Goal: Contribute content: Contribute content

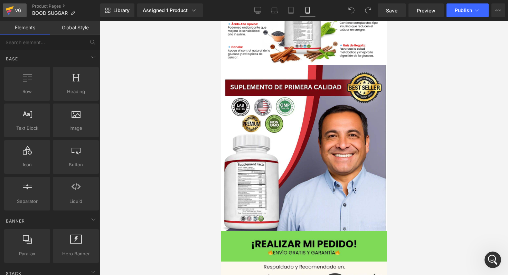
click at [6, 16] on icon at bounding box center [10, 10] width 8 height 17
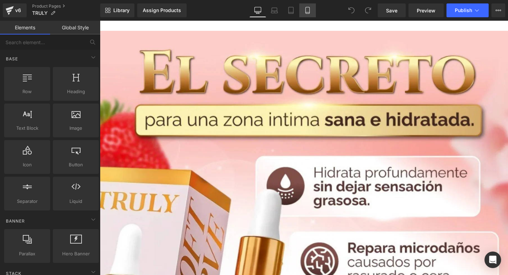
click at [310, 14] on link "Mobile" at bounding box center [307, 10] width 17 height 14
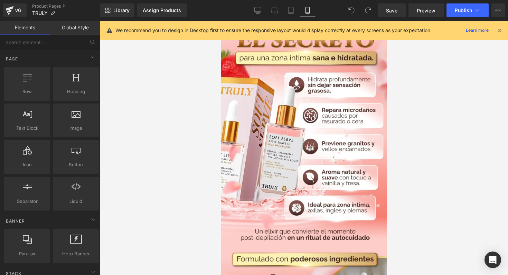
click at [502, 31] on icon at bounding box center [500, 30] width 6 height 6
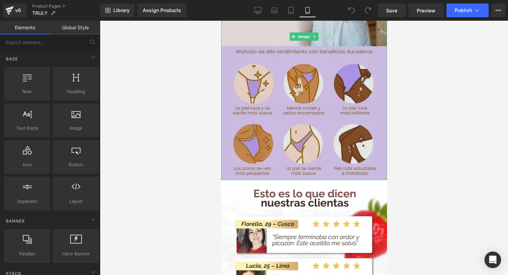
scroll to position [1058, 0]
click at [317, 84] on img at bounding box center [304, 37] width 166 height 288
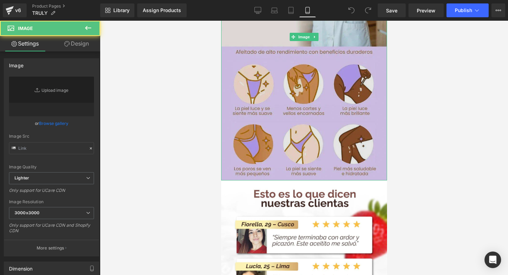
type input "[URL][DOMAIN_NAME]"
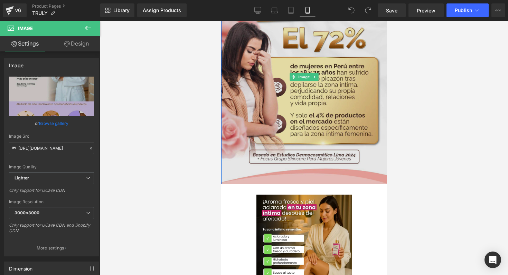
scroll to position [555, 0]
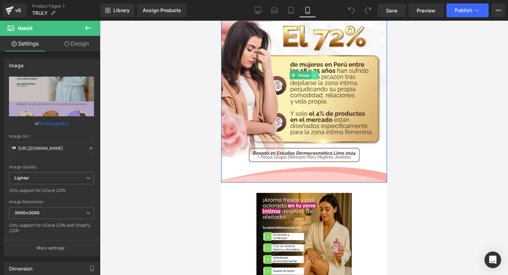
click at [313, 74] on icon at bounding box center [315, 75] width 4 height 4
click at [311, 74] on link at bounding box center [310, 75] width 7 height 8
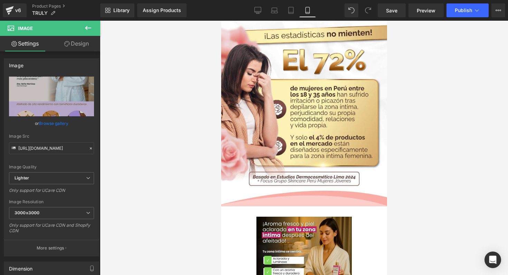
scroll to position [748, 0]
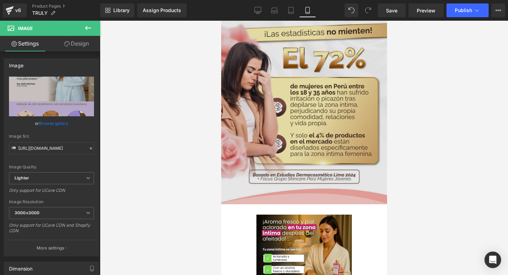
click at [258, 95] on img at bounding box center [304, 97] width 166 height 215
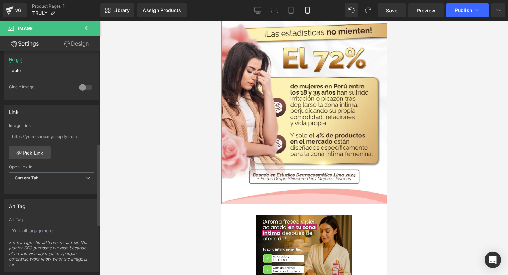
scroll to position [256, 0]
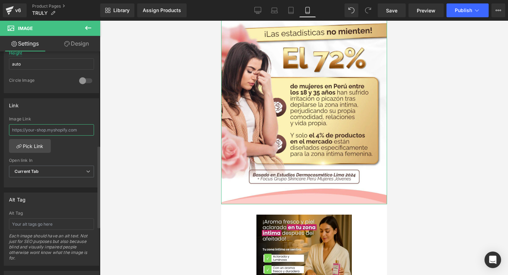
click at [64, 128] on input "text" at bounding box center [51, 129] width 85 height 11
type input "[URL][DOMAIN_NAME]"
click at [79, 111] on div "Link" at bounding box center [51, 105] width 95 height 13
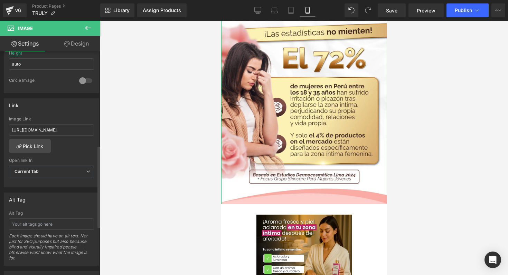
scroll to position [0, 0]
click at [69, 129] on input "[URL][DOMAIN_NAME]" at bounding box center [51, 129] width 85 height 11
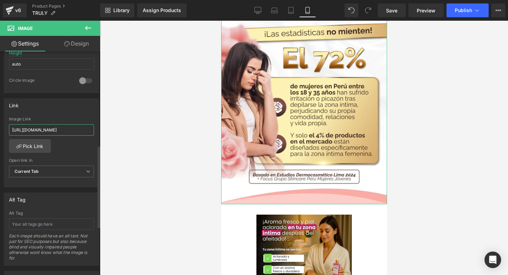
click at [69, 129] on input "[URL][DOMAIN_NAME]" at bounding box center [51, 129] width 85 height 11
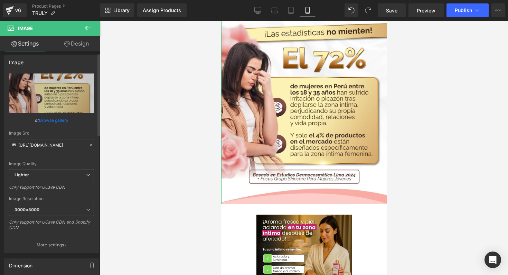
scroll to position [1, 0]
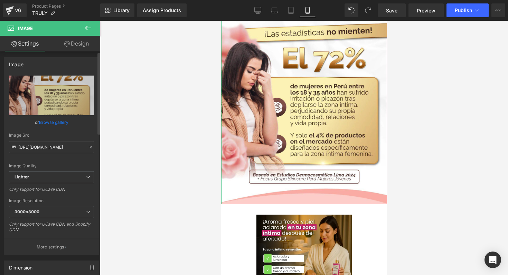
click at [90, 148] on icon at bounding box center [91, 148] width 2 height 2
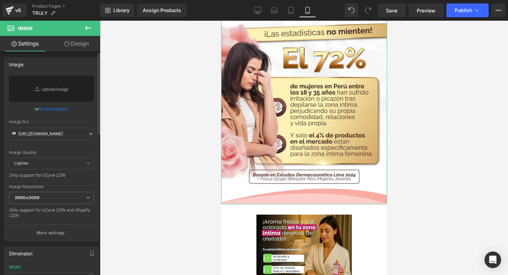
type input "[URL][DOMAIN_NAME]"
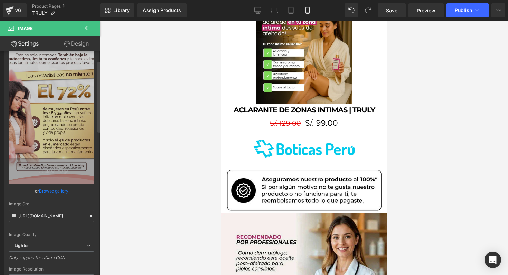
scroll to position [29, 0]
click at [56, 218] on input "[URL][DOMAIN_NAME]" at bounding box center [51, 216] width 85 height 12
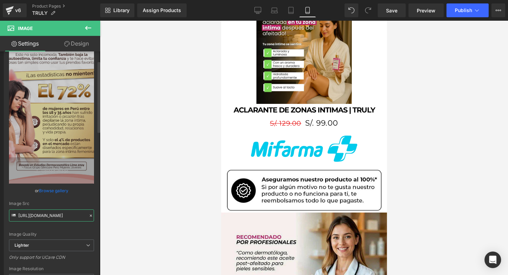
click at [65, 212] on input "https://ucarecdn.com/f516ecee-4831-4665-822b-d937d3cebd3a/-/format/auto/-/previ…" at bounding box center [51, 216] width 85 height 12
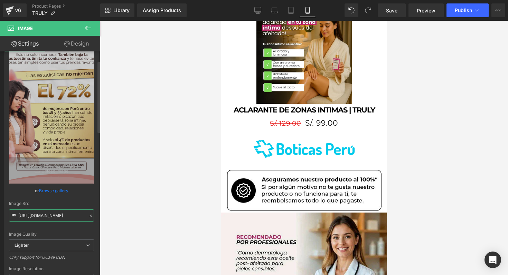
click at [65, 212] on input "https://ucarecdn.com/f516ecee-4831-4665-822b-d937d3cebd3a/-/format/auto/-/previ…" at bounding box center [51, 216] width 85 height 12
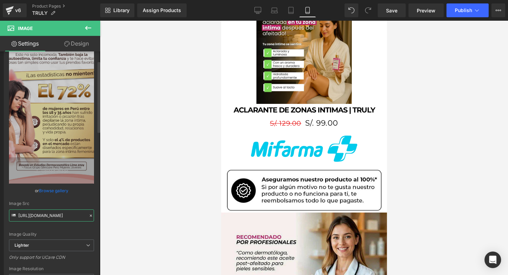
click at [65, 212] on input "https://ucarecdn.com/f516ecee-4831-4665-822b-d937d3cebd3a/-/format/auto/-/previ…" at bounding box center [51, 216] width 85 height 12
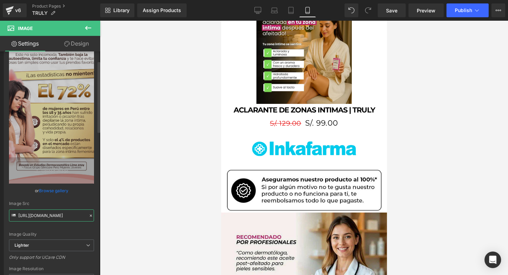
click at [65, 212] on input "https://ucarecdn.com/f516ecee-4831-4665-822b-d937d3cebd3a/-/format/auto/-/previ…" at bounding box center [51, 216] width 85 height 12
type input "https://media1.giphy.com/media/v1.Y2lkPTc5MGI3NjExMjEycnV4bDJqZ285YnU4Y3plMjJuc…"
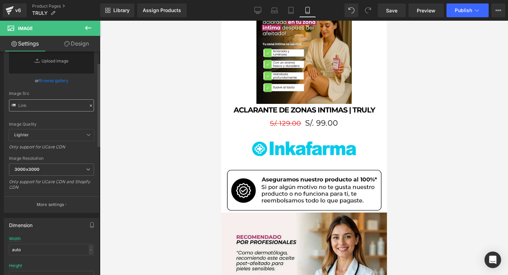
type input "https://media1.giphy.com/media/v1.Y2lkPTc5MGI3NjExMjEycnV4bDJqZ285YnU4Y3plMjJuc…"
click at [30, 102] on input "text" at bounding box center [51, 106] width 85 height 12
paste input "https://media1.giphy.com/media/v1.Y2lkPTc5MGI3NjExMjEycnV4bDJqZ285YnU4Y3plMjJuc…"
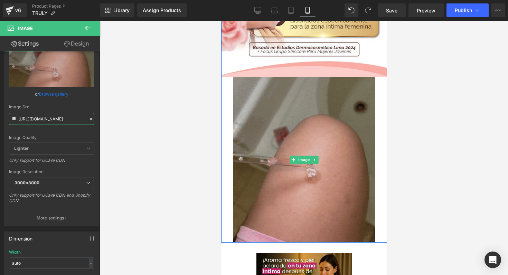
scroll to position [663, 0]
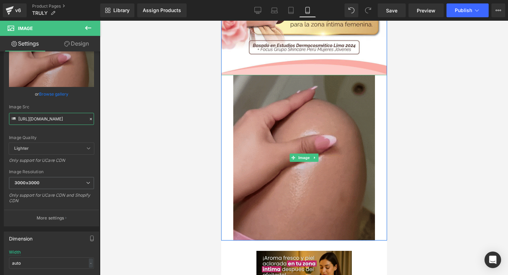
type input "https://media1.giphy.com/media/v1.Y2lkPTc5MGI3NjExMjEycnV4bDJqZ285YnU4Y3plMjJuc…"
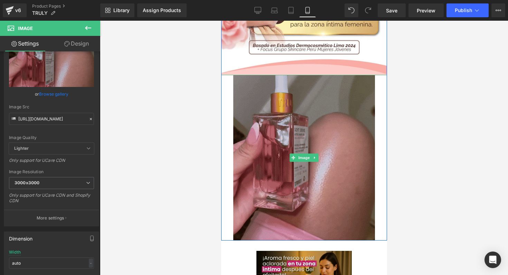
click at [274, 89] on img at bounding box center [304, 158] width 142 height 166
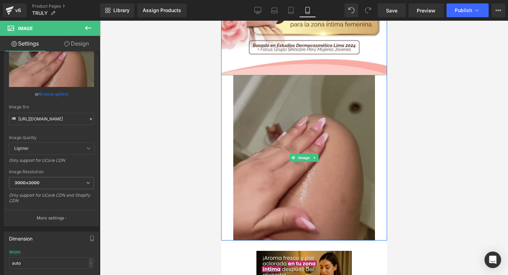
scroll to position [0, 0]
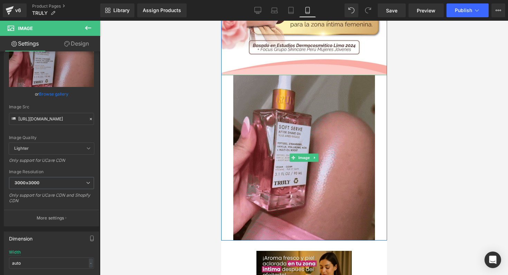
click at [226, 101] on link at bounding box center [304, 158] width 166 height 166
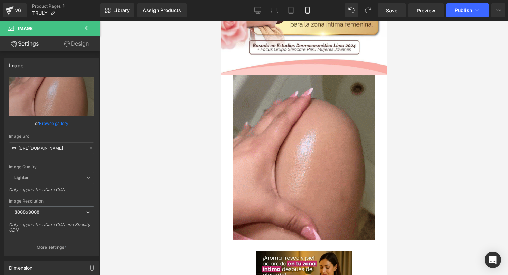
click at [89, 29] on icon at bounding box center [88, 28] width 8 height 8
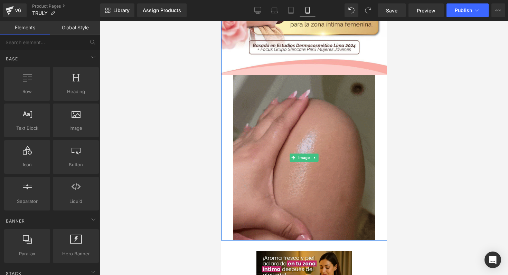
click at [242, 103] on img at bounding box center [304, 158] width 142 height 166
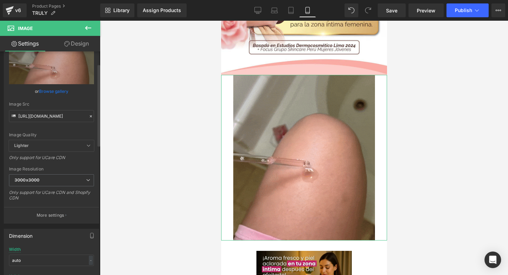
scroll to position [34, 0]
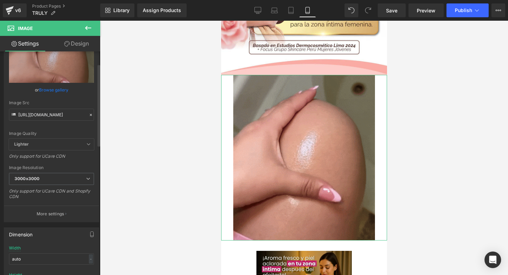
click at [77, 147] on span "Lighter" at bounding box center [51, 144] width 85 height 11
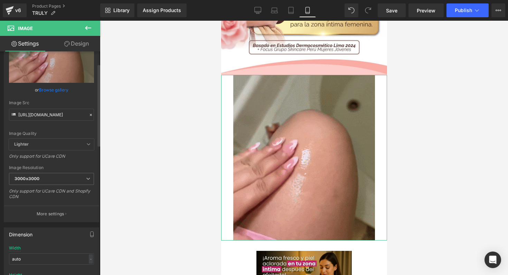
click at [77, 147] on span "Lighter" at bounding box center [51, 144] width 85 height 11
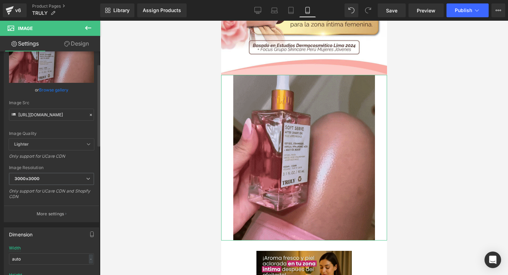
click at [77, 147] on span "Lighter" at bounding box center [51, 144] width 85 height 11
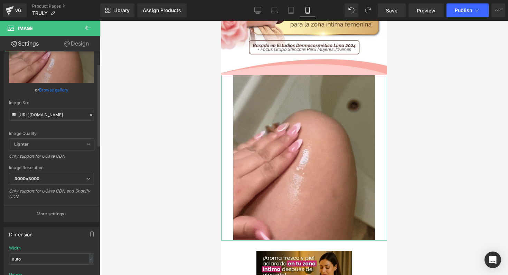
click at [77, 147] on span "Lighter" at bounding box center [51, 144] width 85 height 11
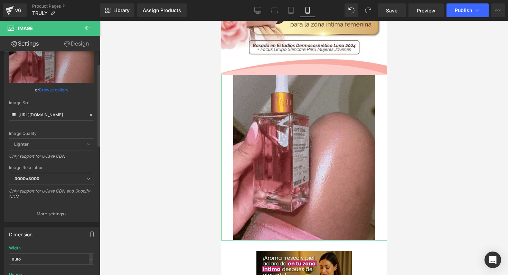
click at [86, 146] on icon at bounding box center [88, 144] width 4 height 4
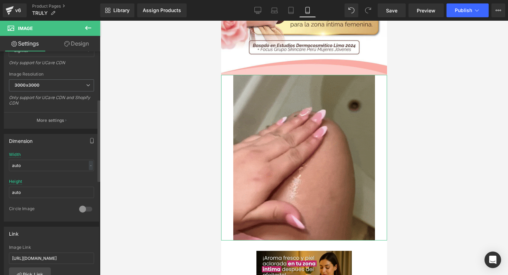
scroll to position [135, 0]
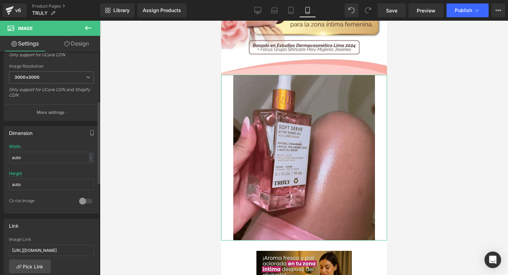
click at [85, 201] on div at bounding box center [85, 201] width 17 height 11
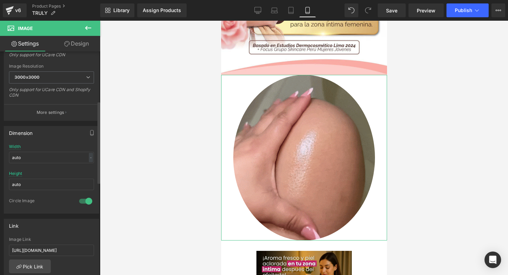
click at [85, 201] on div at bounding box center [85, 201] width 17 height 11
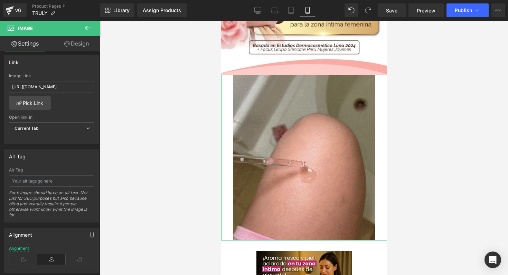
scroll to position [298, 0]
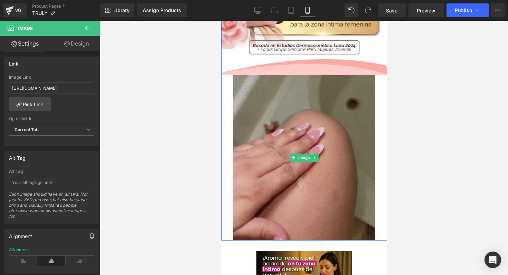
click at [245, 107] on img at bounding box center [304, 158] width 142 height 166
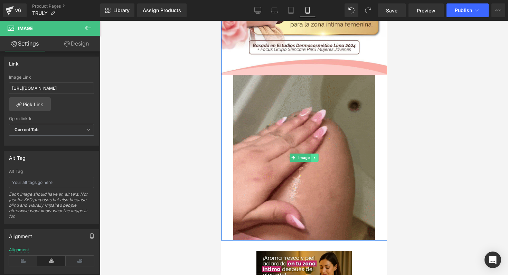
click at [313, 159] on icon at bounding box center [315, 158] width 4 height 4
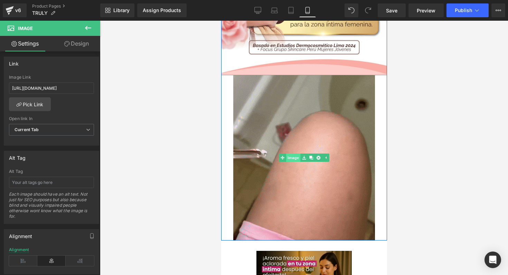
click at [289, 159] on link "Image" at bounding box center [289, 158] width 21 height 8
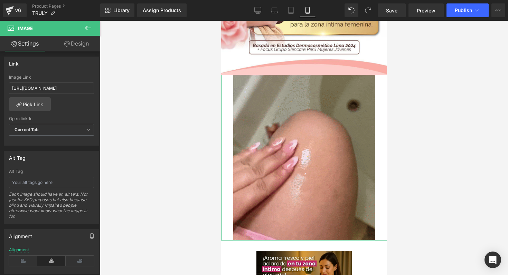
click at [75, 40] on link "Design" at bounding box center [77, 44] width 50 height 16
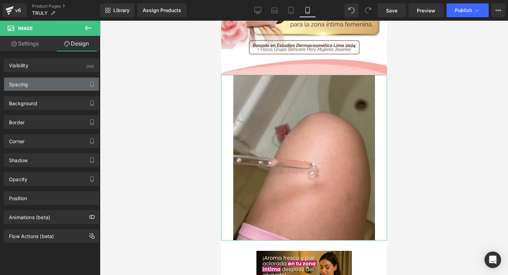
click at [60, 83] on div "Spacing" at bounding box center [51, 84] width 95 height 13
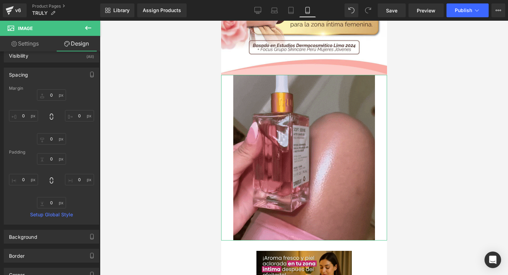
scroll to position [0, 0]
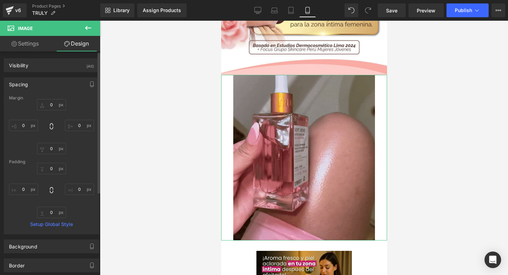
click at [64, 83] on div "Spacing" at bounding box center [51, 84] width 95 height 13
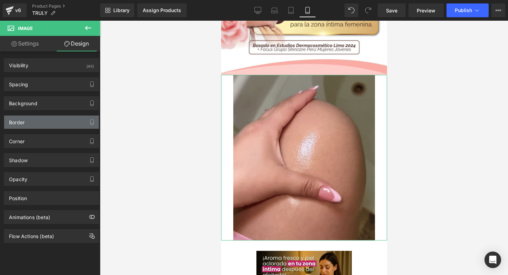
click at [45, 125] on div "Border" at bounding box center [51, 122] width 95 height 13
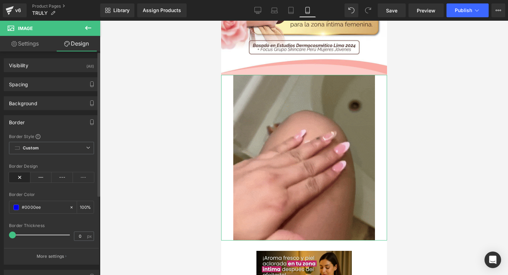
click at [45, 125] on div "Border" at bounding box center [51, 122] width 95 height 13
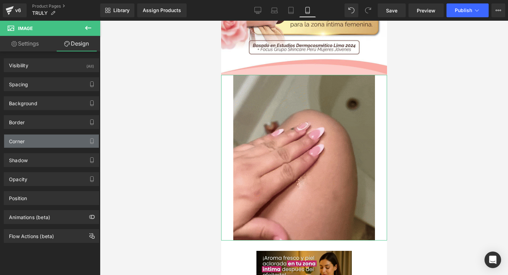
click at [36, 138] on div "Corner" at bounding box center [51, 141] width 95 height 13
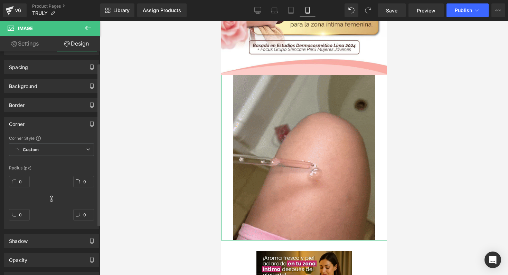
scroll to position [16, 0]
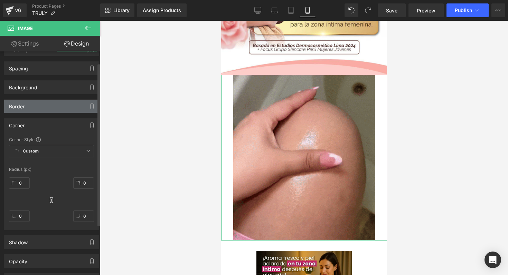
click at [45, 108] on div "Border" at bounding box center [51, 106] width 95 height 13
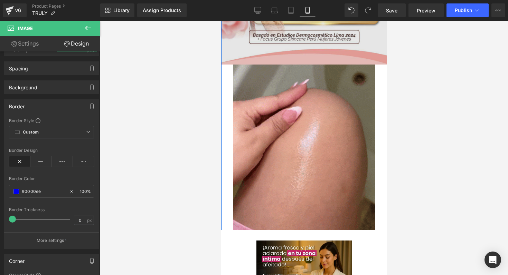
scroll to position [675, 0]
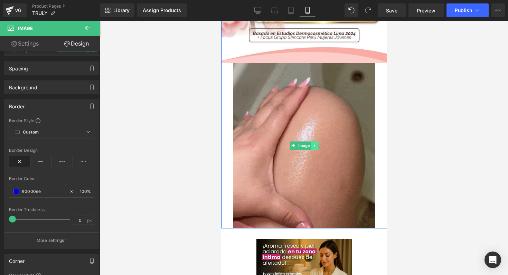
click at [313, 145] on icon at bounding box center [315, 146] width 4 height 4
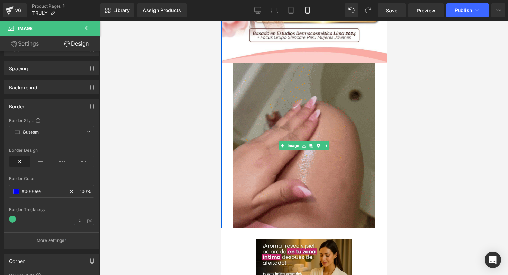
click at [272, 176] on img at bounding box center [304, 146] width 142 height 166
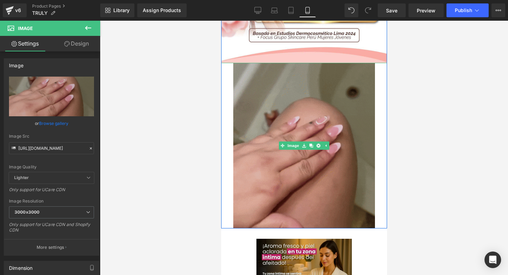
click at [303, 104] on img at bounding box center [304, 146] width 142 height 166
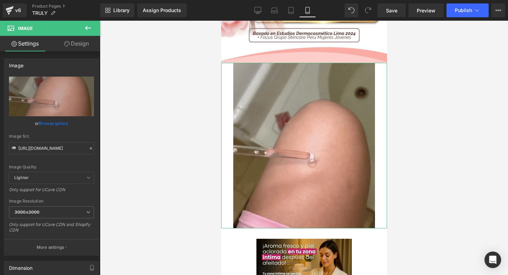
click at [30, 45] on link "Settings" at bounding box center [25, 44] width 50 height 16
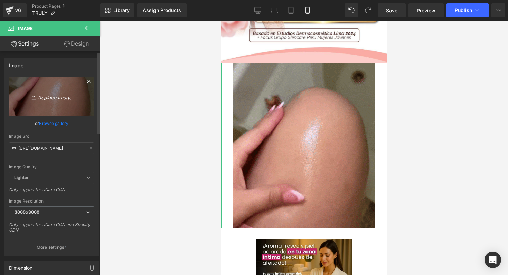
scroll to position [15, 0]
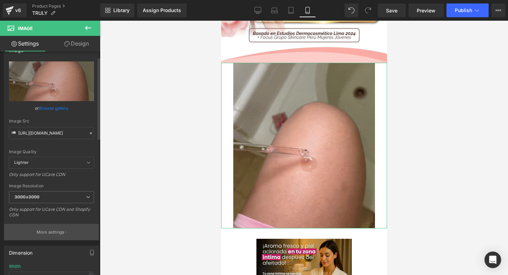
click at [54, 230] on p "More settings" at bounding box center [51, 233] width 28 height 6
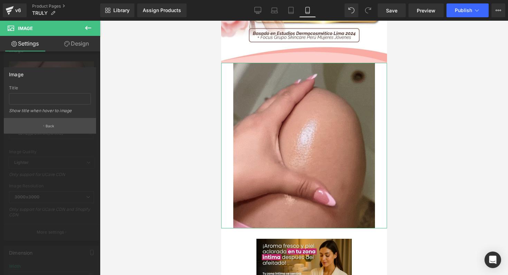
click at [51, 133] on button "Back" at bounding box center [50, 126] width 92 height 16
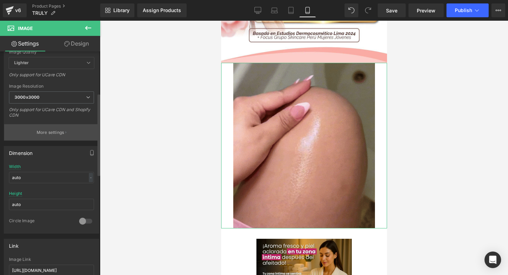
scroll to position [116, 0]
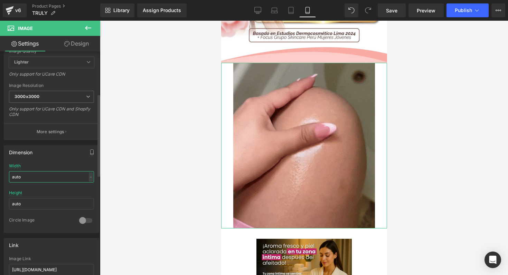
click at [48, 176] on input "auto" at bounding box center [51, 176] width 85 height 11
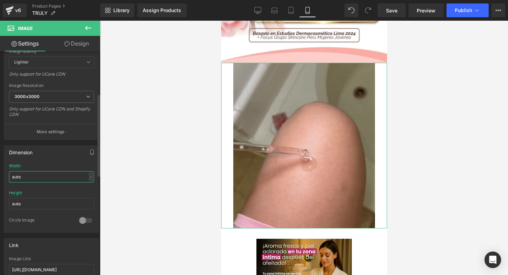
click at [48, 176] on input "auto" at bounding box center [51, 176] width 85 height 11
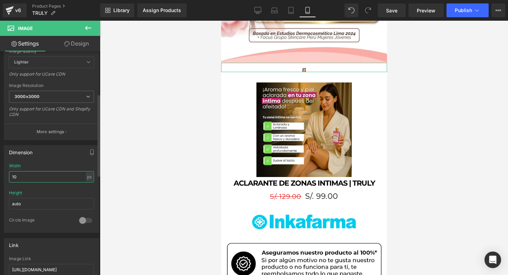
type input "1"
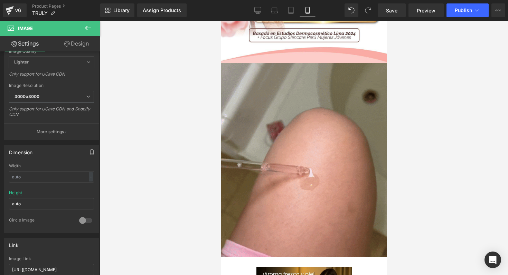
click at [450, 112] on div at bounding box center [304, 148] width 408 height 255
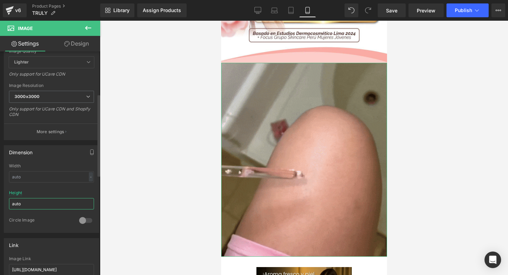
click at [44, 199] on input "auto" at bounding box center [51, 203] width 85 height 11
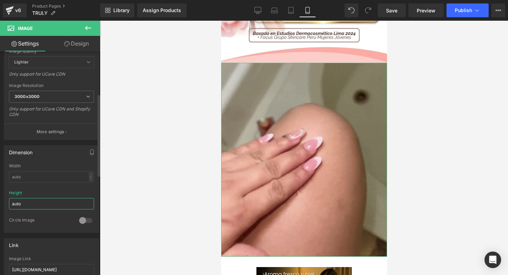
click at [44, 199] on input "auto" at bounding box center [51, 203] width 85 height 11
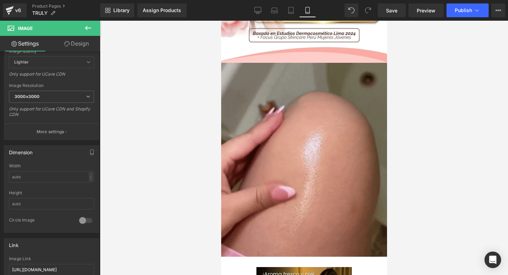
click at [426, 100] on div at bounding box center [304, 148] width 408 height 255
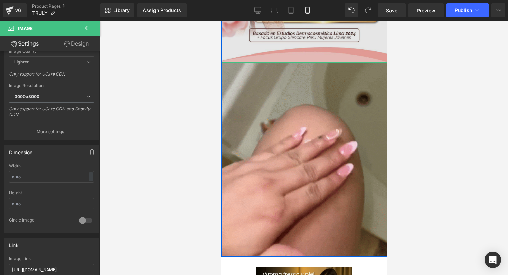
drag, startPoint x: 325, startPoint y: 64, endPoint x: 328, endPoint y: 56, distance: 7.9
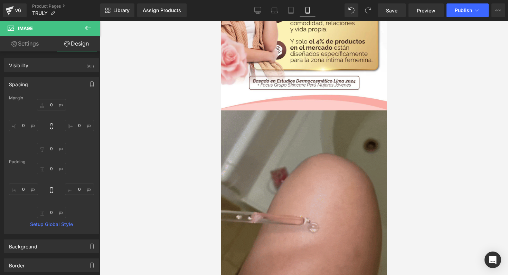
scroll to position [624, 0]
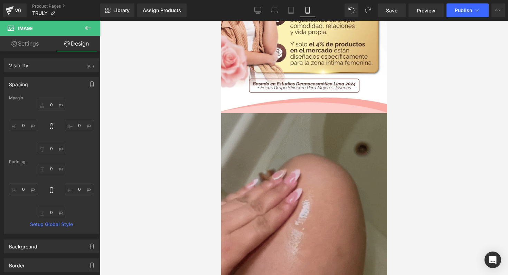
click at [285, 139] on img at bounding box center [304, 210] width 166 height 194
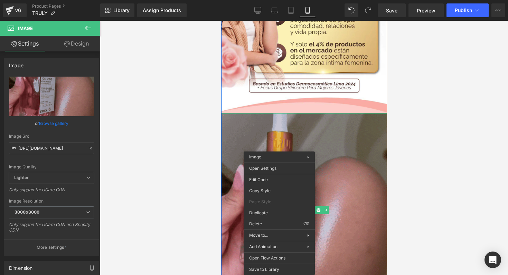
drag, startPoint x: 279, startPoint y: 210, endPoint x: 287, endPoint y: 172, distance: 39.2
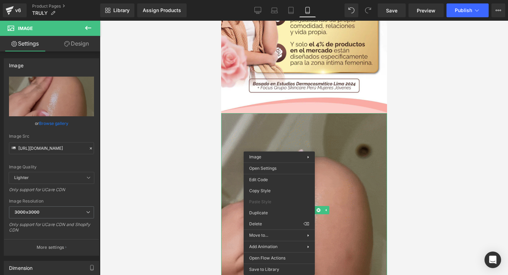
click at [330, 127] on img at bounding box center [304, 210] width 166 height 194
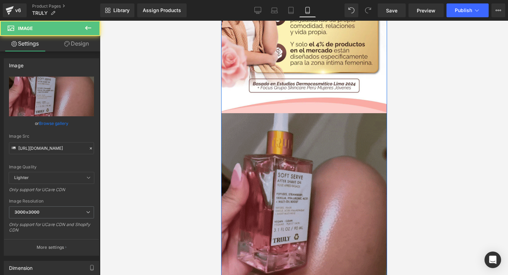
click at [298, 198] on img at bounding box center [304, 210] width 166 height 194
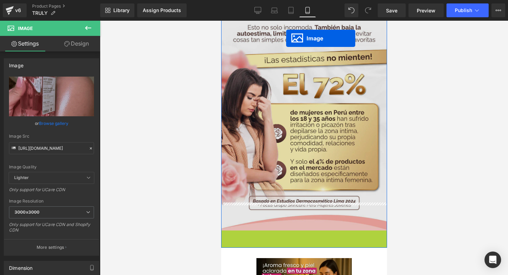
scroll to position [479, 0]
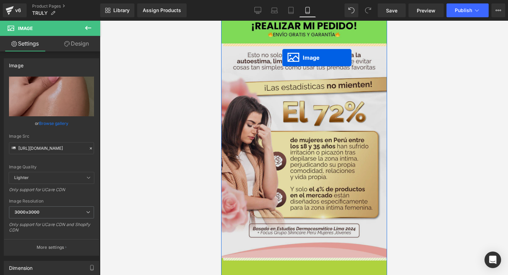
drag, startPoint x: 279, startPoint y: 208, endPoint x: 283, endPoint y: 57, distance: 150.7
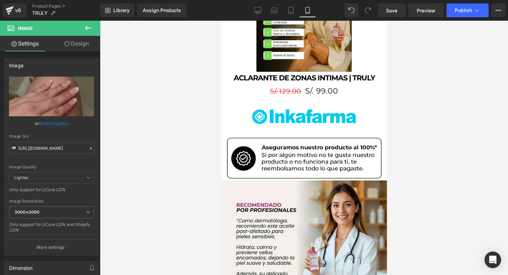
scroll to position [966, 0]
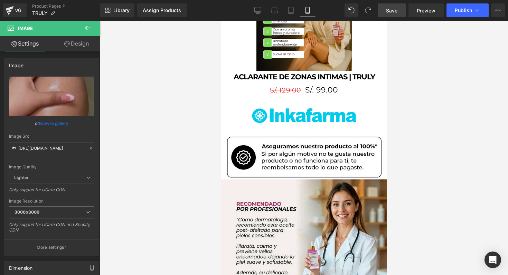
click at [392, 11] on span "Save" at bounding box center [391, 10] width 11 height 7
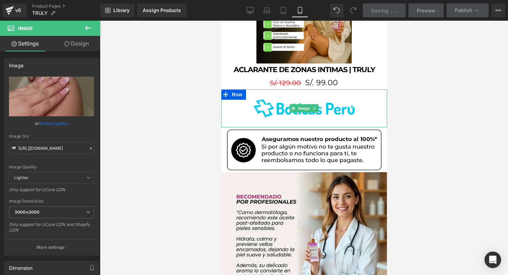
scroll to position [974, 0]
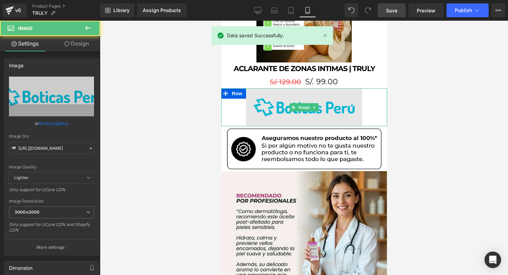
drag, startPoint x: 312, startPoint y: 123, endPoint x: 312, endPoint y: 116, distance: 6.6
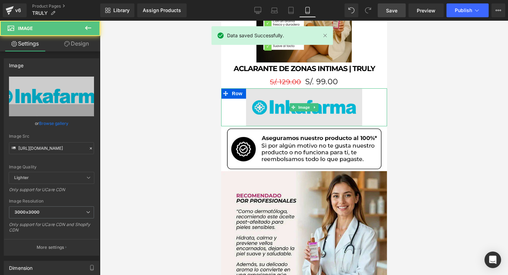
click at [312, 116] on div "Image" at bounding box center [304, 107] width 166 height 38
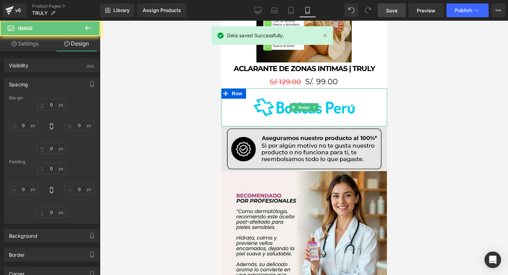
type input "0"
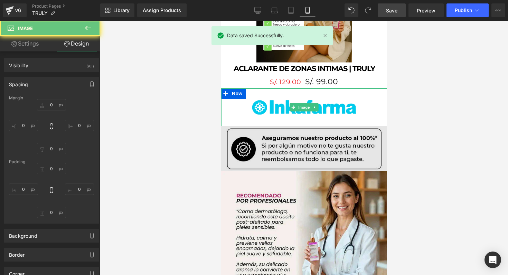
type input "0"
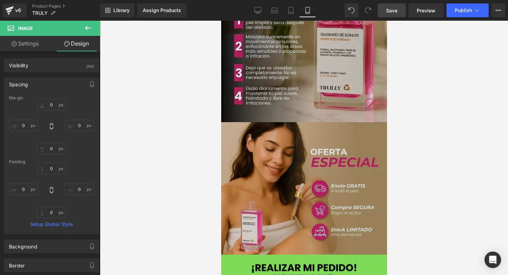
scroll to position [2044, 0]
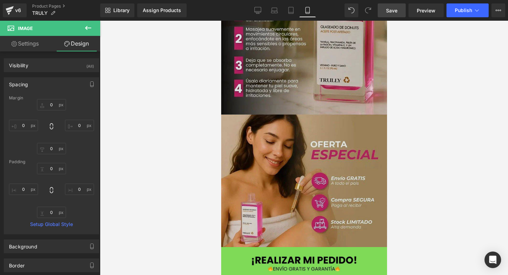
click at [313, 148] on img at bounding box center [304, 104] width 166 height 288
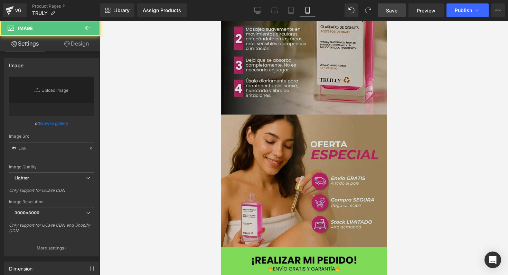
type input "https://ucarecdn.com/80efe574-843d-48c6-8141-7685b9addc9a/-/format/auto/-/previ…"
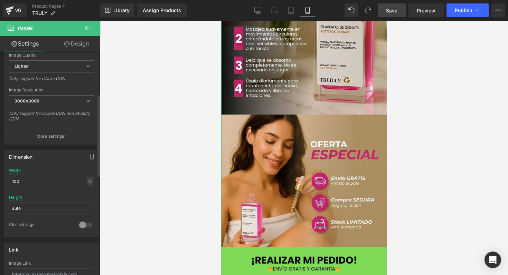
scroll to position [118, 0]
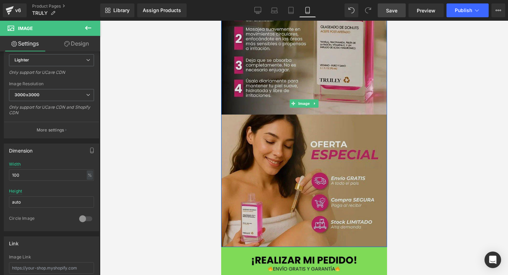
click at [318, 145] on img at bounding box center [304, 104] width 166 height 288
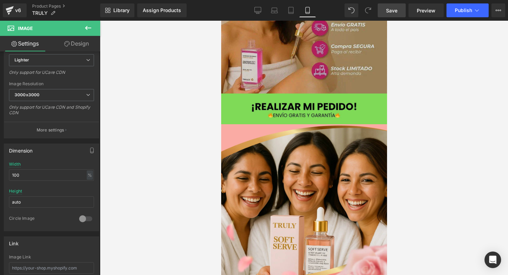
scroll to position [2218, 0]
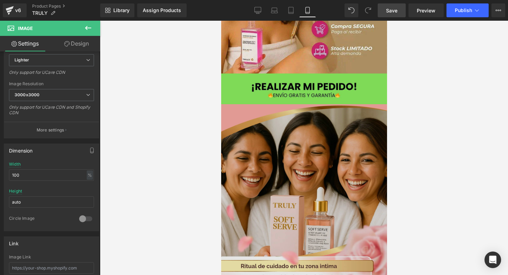
click at [299, 186] on img at bounding box center [304, 278] width 166 height 349
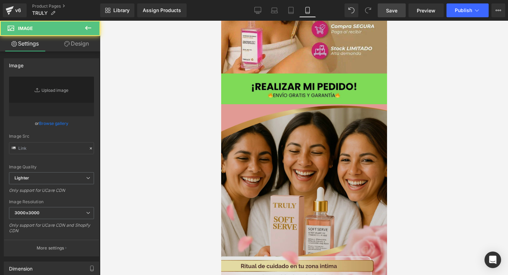
type input "https://ucarecdn.com/794996fe-e37c-4f08-985b-2d1060f680d8/-/format/auto/-/previ…"
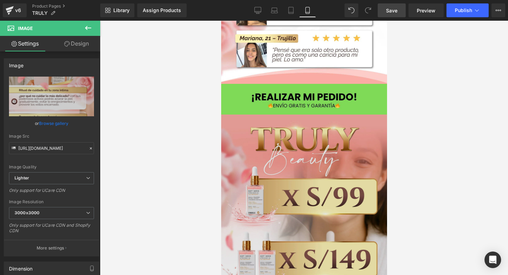
scroll to position [1574, 0]
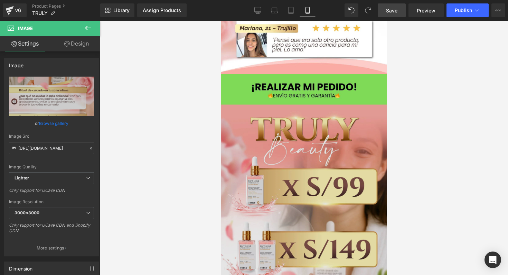
click at [272, 189] on img at bounding box center [304, 267] width 166 height 325
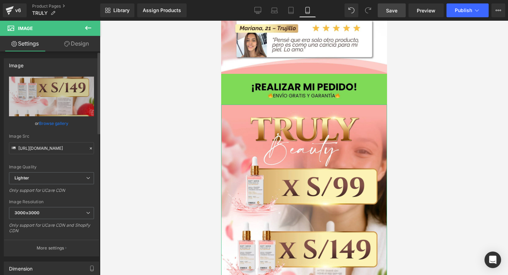
click at [55, 126] on link "Browse gallery" at bounding box center [53, 124] width 29 height 12
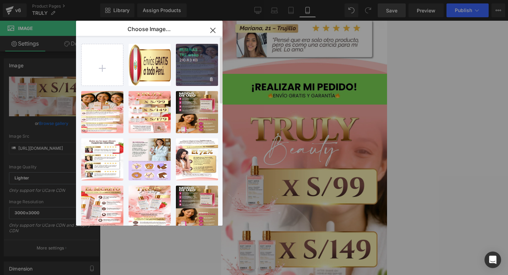
click at [196, 78] on div "RESENAS... TR2.webp 210.83 KB" at bounding box center [197, 65] width 42 height 42
type input "https://ucarecdn.com/794996fe-e37c-4f08-985b-2d1060f680d8/-/format/auto/-/previ…"
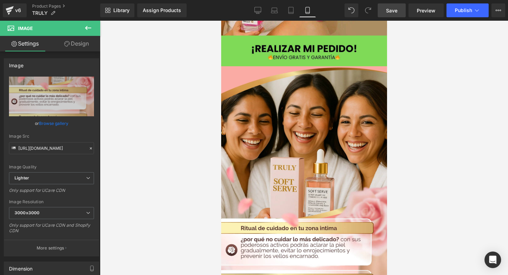
scroll to position [2293, 0]
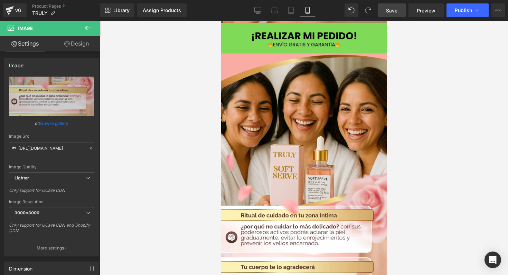
click at [291, 186] on img at bounding box center [304, 228] width 166 height 349
click at [60, 121] on link "Browse gallery" at bounding box center [53, 124] width 29 height 12
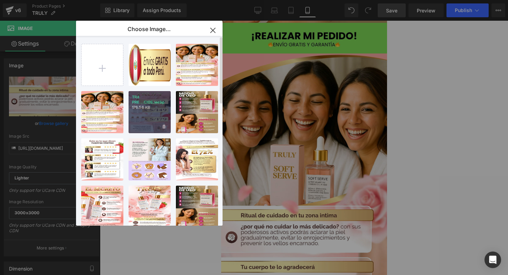
click at [155, 114] on div "TR4 PRE...CIOS.webp 176.56 KB" at bounding box center [150, 112] width 42 height 42
type input "https://ucarecdn.com/91b397db-9323-4e5e-a0e1-e3324057e8a7/-/format/auto/-/previ…"
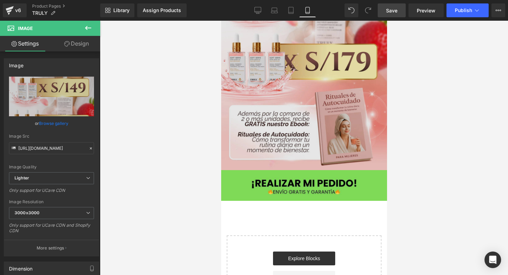
scroll to position [2619, 0]
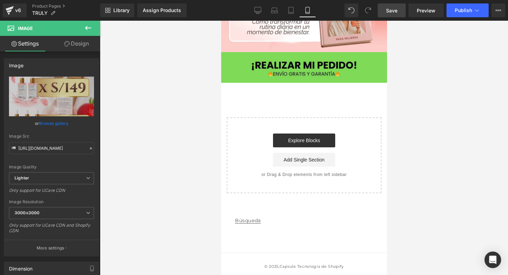
click at [395, 15] on link "Save" at bounding box center [392, 10] width 28 height 14
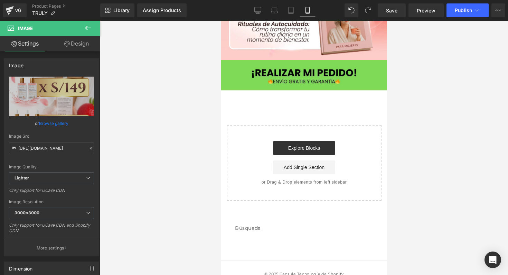
scroll to position [2611, 0]
click at [392, 8] on span "Save" at bounding box center [391, 10] width 11 height 7
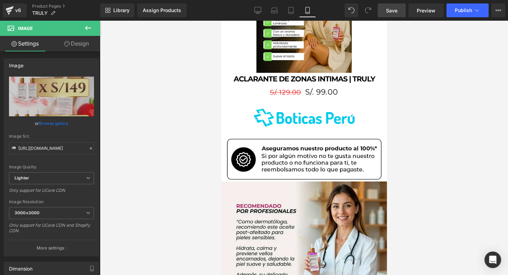
scroll to position [964, 0]
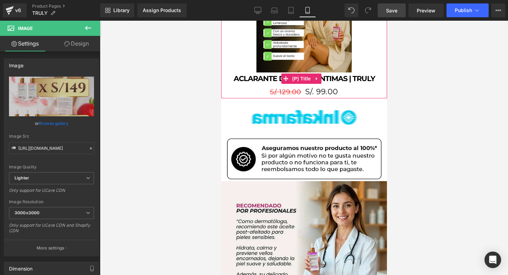
click at [334, 75] on link "ACLARANTE DE ZONAS INTIMAS | TRULY" at bounding box center [303, 79] width 141 height 12
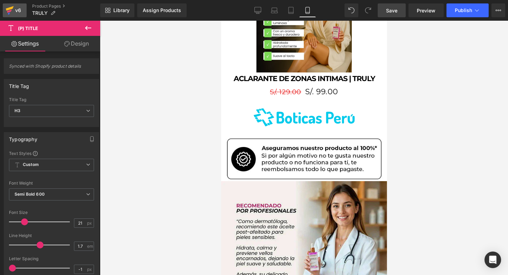
click at [15, 13] on div "v6" at bounding box center [18, 10] width 9 height 9
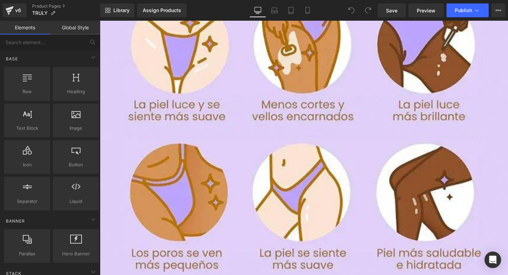
scroll to position [3309, 0]
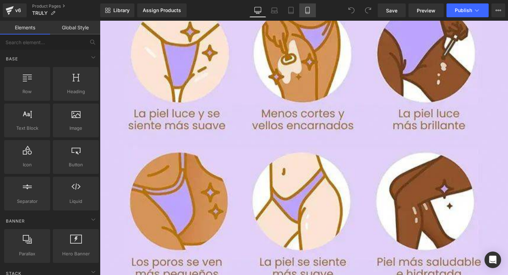
click at [307, 14] on link "Mobile" at bounding box center [307, 10] width 17 height 14
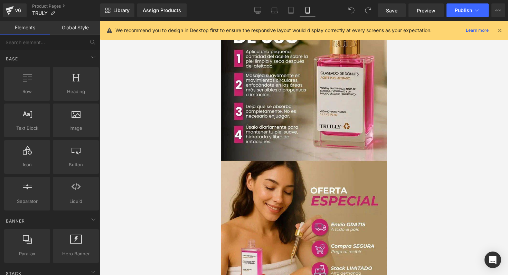
scroll to position [2011, 0]
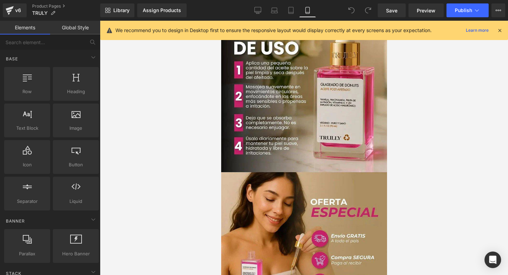
click at [498, 30] on icon at bounding box center [500, 30] width 6 height 6
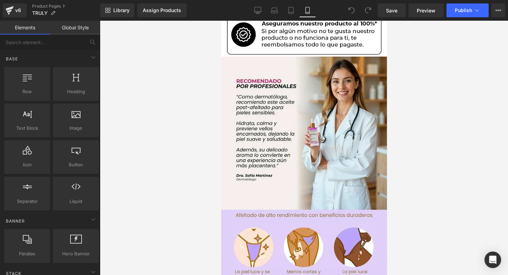
scroll to position [1090, 0]
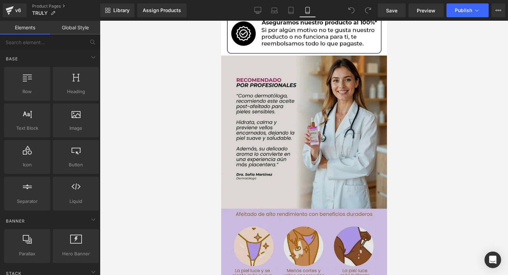
click at [284, 151] on img at bounding box center [304, 200] width 166 height 288
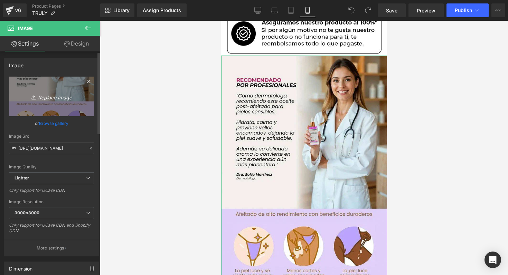
click at [61, 106] on link "Replace Image" at bounding box center [51, 97] width 85 height 40
type input "C:\fakepath\Añadir un subtítulo (1).png"
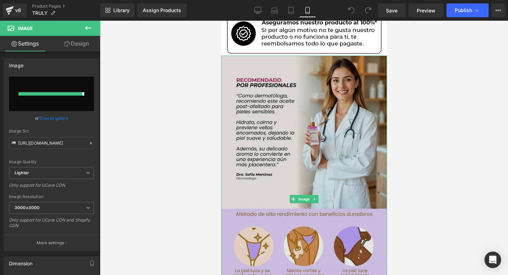
type input "https://ucarecdn.com/da164d6a-4b49-46e1-9c94-a80c0314a996/-/format/auto/-/previ…"
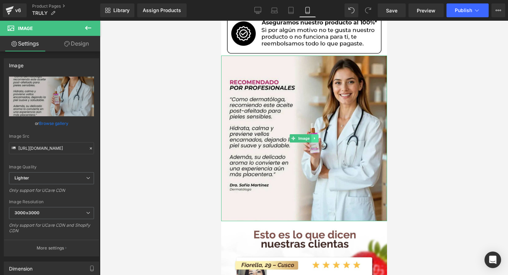
click at [311, 134] on link at bounding box center [314, 138] width 7 height 8
click at [309, 137] on icon at bounding box center [311, 139] width 4 height 4
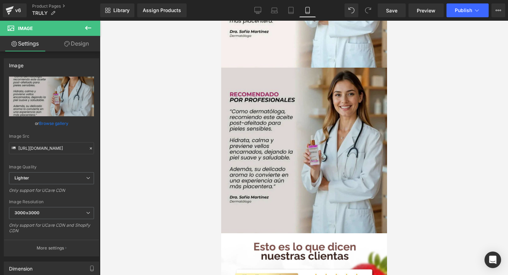
scroll to position [1260, 0]
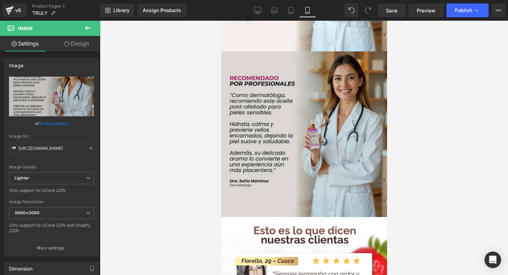
click at [299, 191] on img at bounding box center [304, 135] width 166 height 166
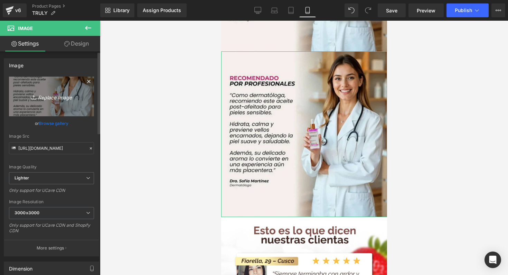
click at [63, 97] on icon "Replace Image" at bounding box center [51, 96] width 55 height 9
type input "C:\fakepath\Añadir un subtítulo.png"
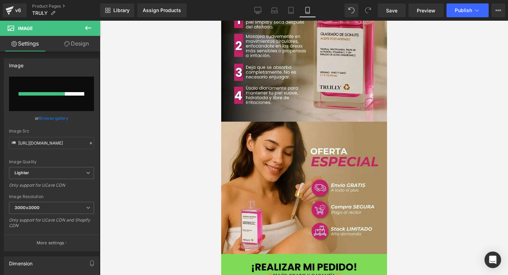
scroll to position [2097, 0]
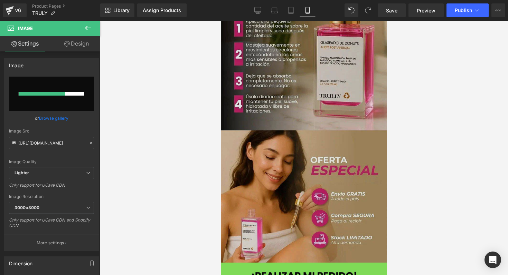
click at [306, 156] on img at bounding box center [304, 119] width 166 height 288
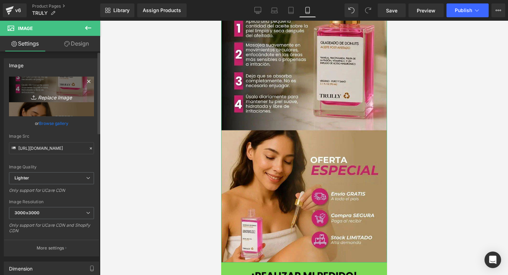
click at [58, 96] on icon "Replace Image" at bounding box center [51, 96] width 55 height 9
type input "C:\fakepath\Añadir un subtítulo (2).png"
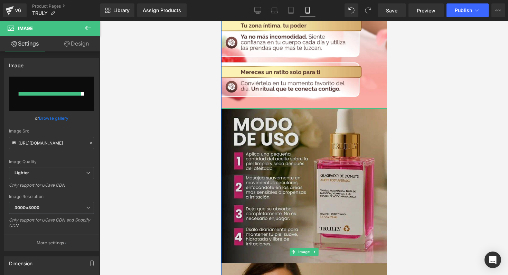
scroll to position [1969, 0]
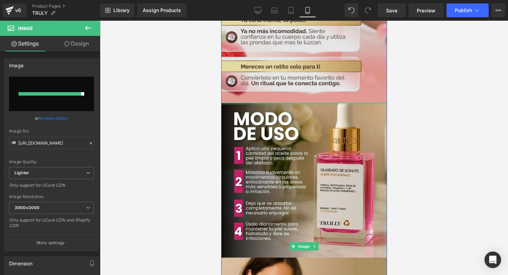
drag, startPoint x: 300, startPoint y: 100, endPoint x: 301, endPoint y: 85, distance: 14.9
click at [301, 85] on div "Image Image Image" at bounding box center [304, 56] width 166 height 667
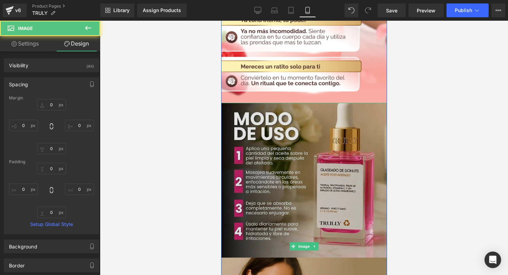
click at [293, 155] on img at bounding box center [304, 247] width 166 height 288
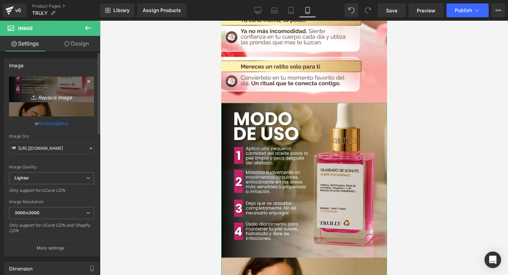
click at [57, 103] on link "Replace Image" at bounding box center [51, 97] width 85 height 40
type input "C:\fakepath\Añadir un subtítulo (2).png"
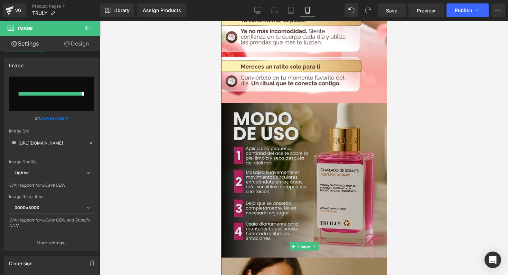
type input "https://ucarecdn.com/616f5102-0274-49fe-b82f-197431f17139/-/format/auto/-/previ…"
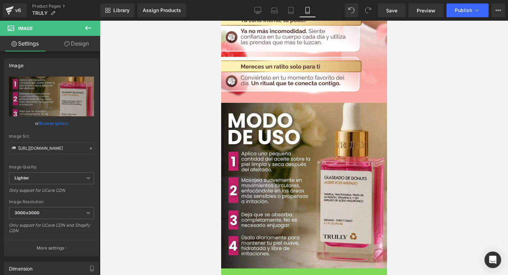
click at [420, 166] on div at bounding box center [304, 148] width 408 height 255
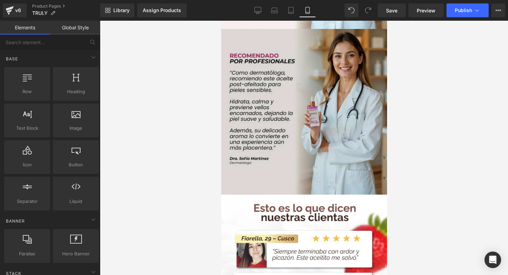
scroll to position [1287, 0]
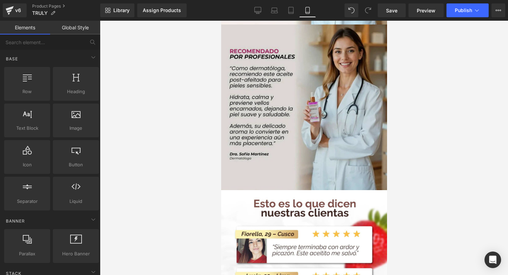
click at [323, 109] on img at bounding box center [304, 108] width 166 height 166
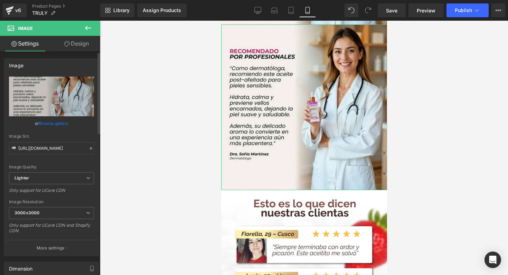
click at [56, 122] on link "Browse gallery" at bounding box center [53, 124] width 29 height 12
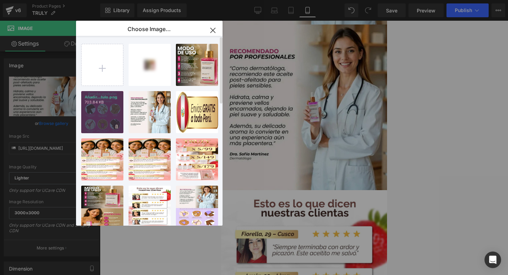
click at [113, 111] on div "Añadir...tulo.png 703.84 KB" at bounding box center [102, 112] width 42 height 42
type input "https://ucarecdn.com/d1c40682-4e7e-474a-b9de-723416668dfa/-/format/auto/-/previ…"
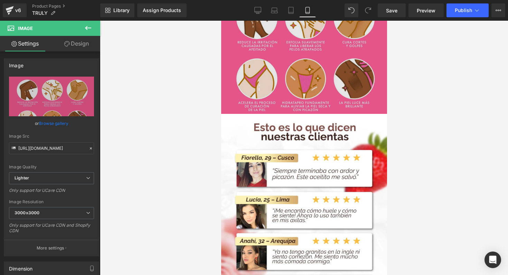
scroll to position [1367, 0]
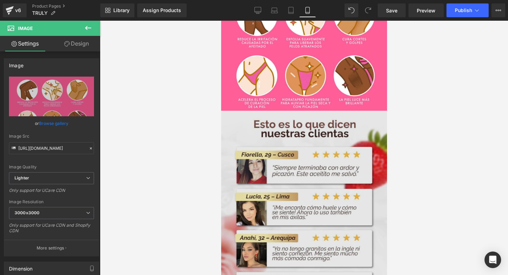
click at [293, 162] on img at bounding box center [304, 218] width 166 height 215
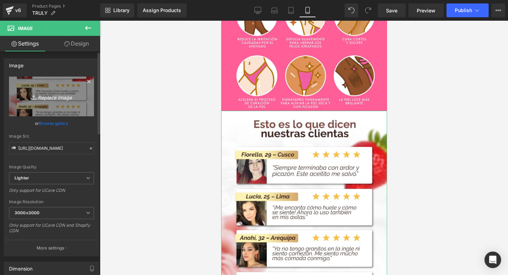
click at [56, 101] on icon "Replace Image" at bounding box center [51, 96] width 55 height 9
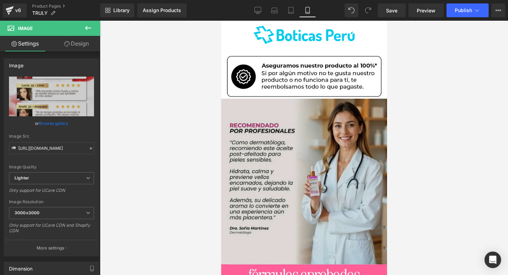
scroll to position [1057, 0]
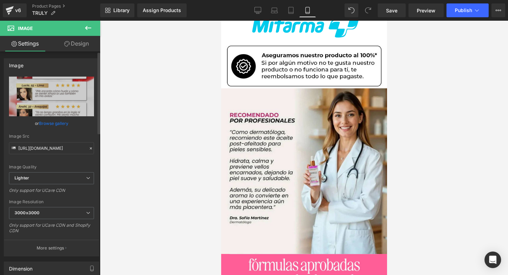
click at [58, 123] on link "Browse gallery" at bounding box center [53, 124] width 29 height 12
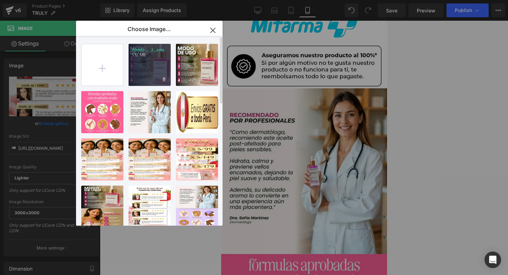
click at [154, 78] on div "Añadir... _2_.png 1.12 MB" at bounding box center [150, 65] width 42 height 42
type input "https://ucarecdn.com/616f5102-0274-49fe-b82f-197431f17139/-/format/auto/-/previ…"
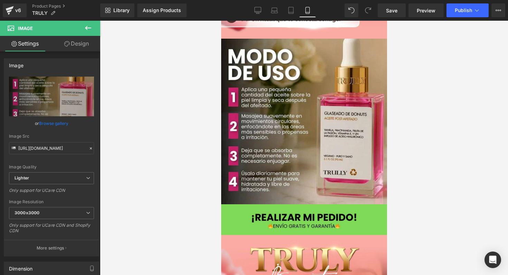
scroll to position [2003, 0]
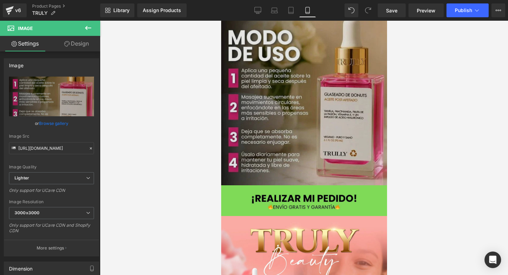
click at [301, 121] on img at bounding box center [304, 103] width 166 height 166
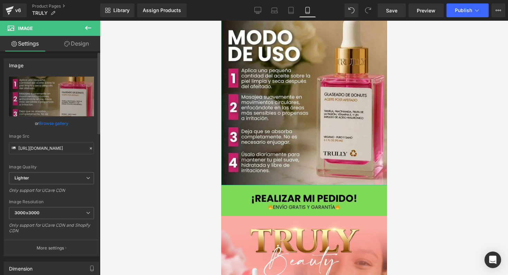
click at [64, 125] on link "Browse gallery" at bounding box center [53, 124] width 29 height 12
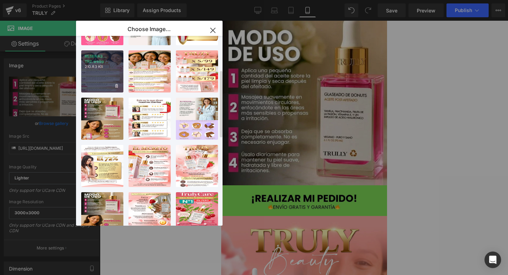
scroll to position [97, 0]
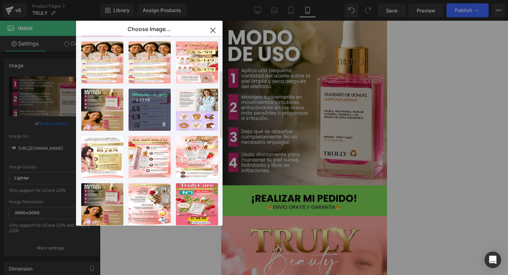
click at [151, 120] on div "WhatsAp...3_.jpeg 170.53 KB" at bounding box center [150, 110] width 42 height 42
type input "https://ucarecdn.com/c0ac90e9-f82b-4c09-b153-6fa6944dbd89/-/format/auto/-/previ…"
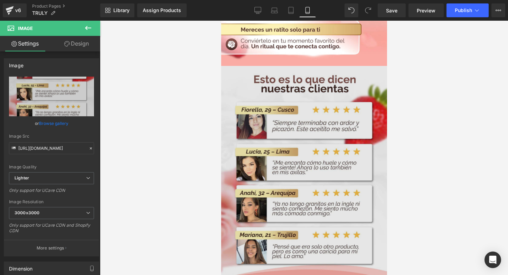
scroll to position [1957, 0]
click at [317, 132] on img at bounding box center [304, 173] width 166 height 215
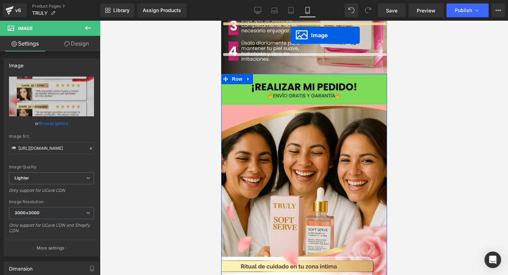
scroll to position [1563, 0]
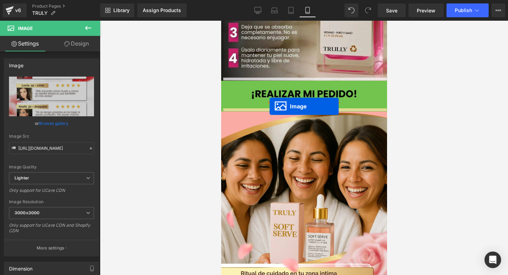
drag, startPoint x: 291, startPoint y: 169, endPoint x: 269, endPoint y: 106, distance: 65.8
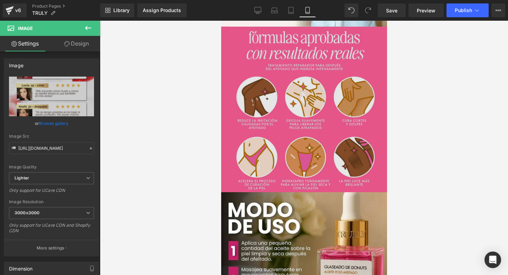
scroll to position [1289, 0]
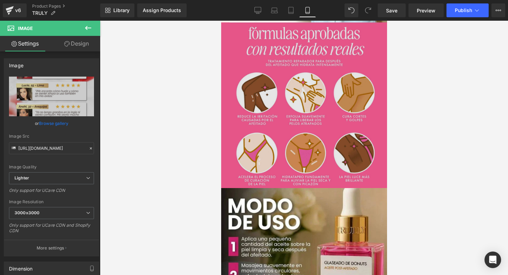
click at [289, 109] on img at bounding box center [304, 105] width 166 height 166
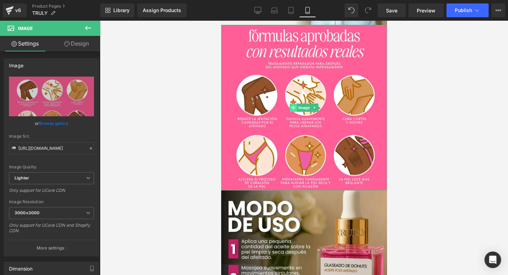
scroll to position [1286, 0]
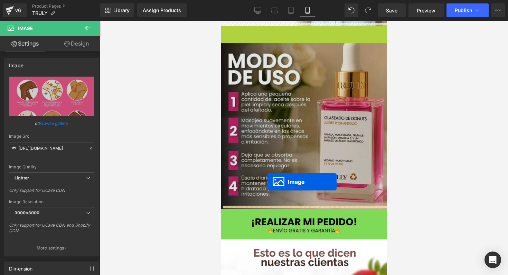
drag, startPoint x: 288, startPoint y: 102, endPoint x: 266, endPoint y: 185, distance: 85.9
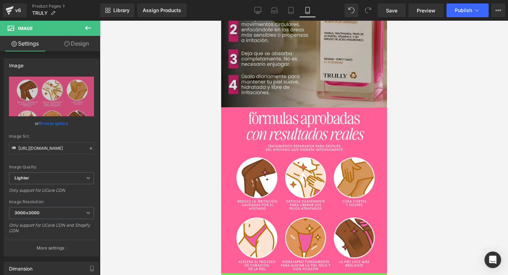
scroll to position [1366, 0]
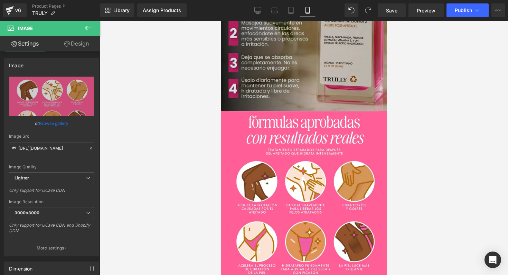
click at [286, 155] on img at bounding box center [304, 194] width 166 height 166
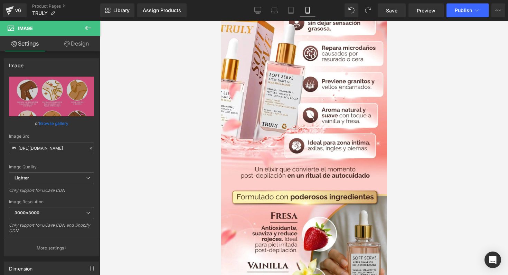
scroll to position [0, 0]
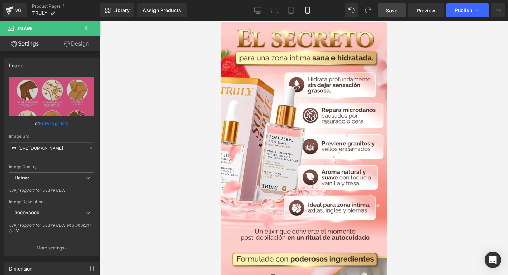
click at [393, 10] on span "Save" at bounding box center [391, 10] width 11 height 7
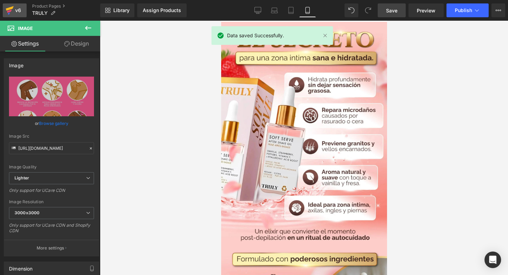
click at [14, 11] on div "v6" at bounding box center [18, 10] width 9 height 9
